Goal: Task Accomplishment & Management: Use online tool/utility

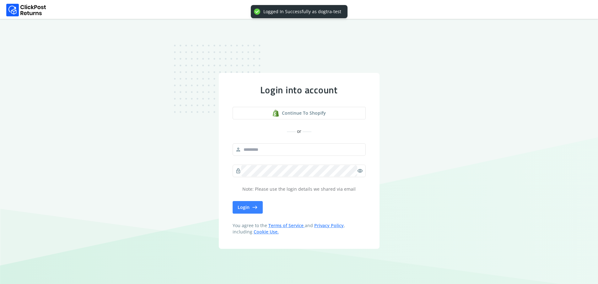
click at [258, 216] on form "Login into account Continue to shopify or person lock visibility Note: Please u…" at bounding box center [299, 161] width 161 height 176
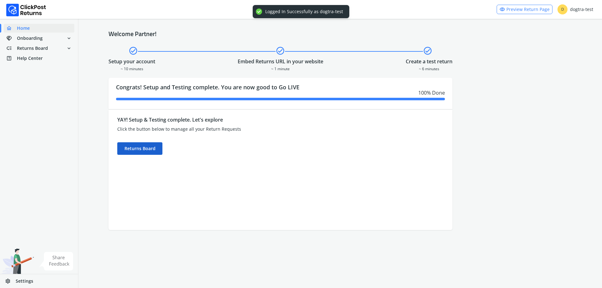
click at [131, 154] on div "Returns Board" at bounding box center [139, 148] width 45 height 13
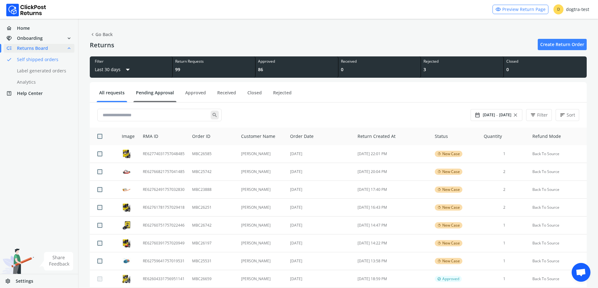
click at [165, 90] on link "Pending Approval" at bounding box center [154, 95] width 43 height 11
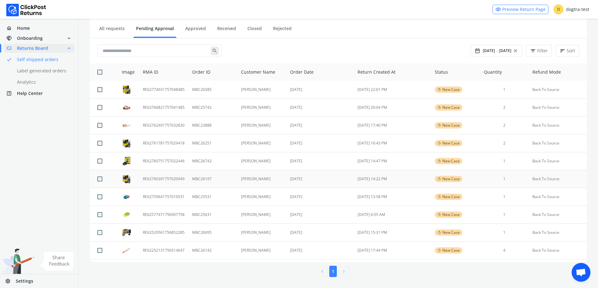
scroll to position [39, 0]
click at [212, 235] on td "MBC26095" at bounding box center [212, 233] width 49 height 18
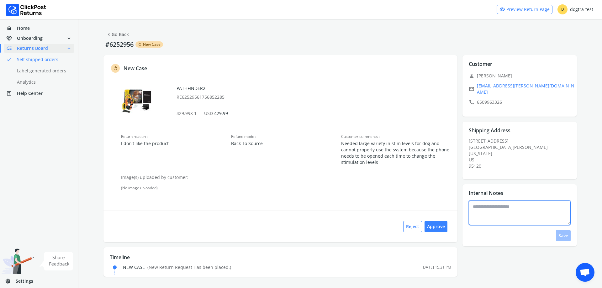
click at [508, 208] on textarea at bounding box center [520, 213] width 102 height 24
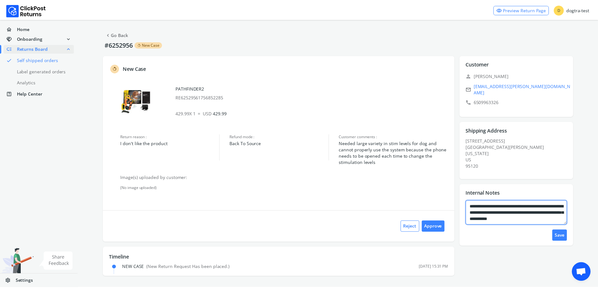
scroll to position [3, 0]
type textarea "**********"
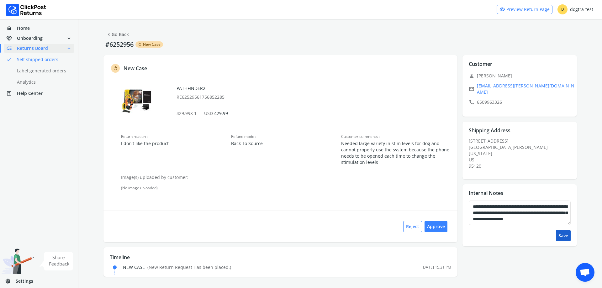
click at [565, 231] on button "Save" at bounding box center [563, 235] width 15 height 11
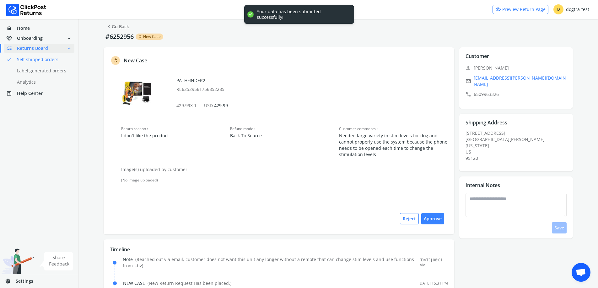
scroll to position [0, 0]
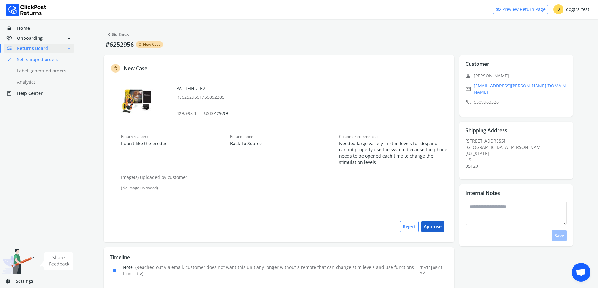
click at [431, 229] on button "Approve" at bounding box center [432, 226] width 23 height 11
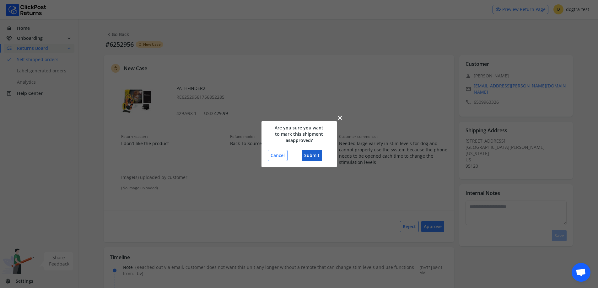
click at [318, 156] on button "Submit" at bounding box center [311, 155] width 20 height 11
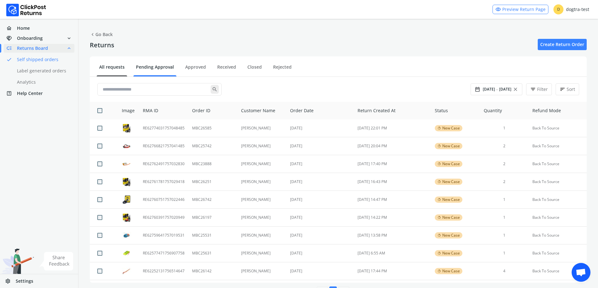
click at [119, 70] on link "All requests" at bounding box center [112, 69] width 30 height 11
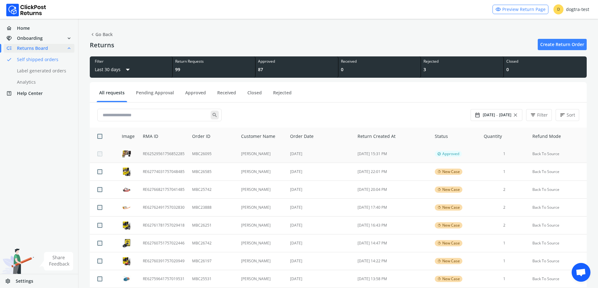
click at [208, 155] on td "MBC26095" at bounding box center [212, 154] width 49 height 18
